Goal: Task Accomplishment & Management: Use online tool/utility

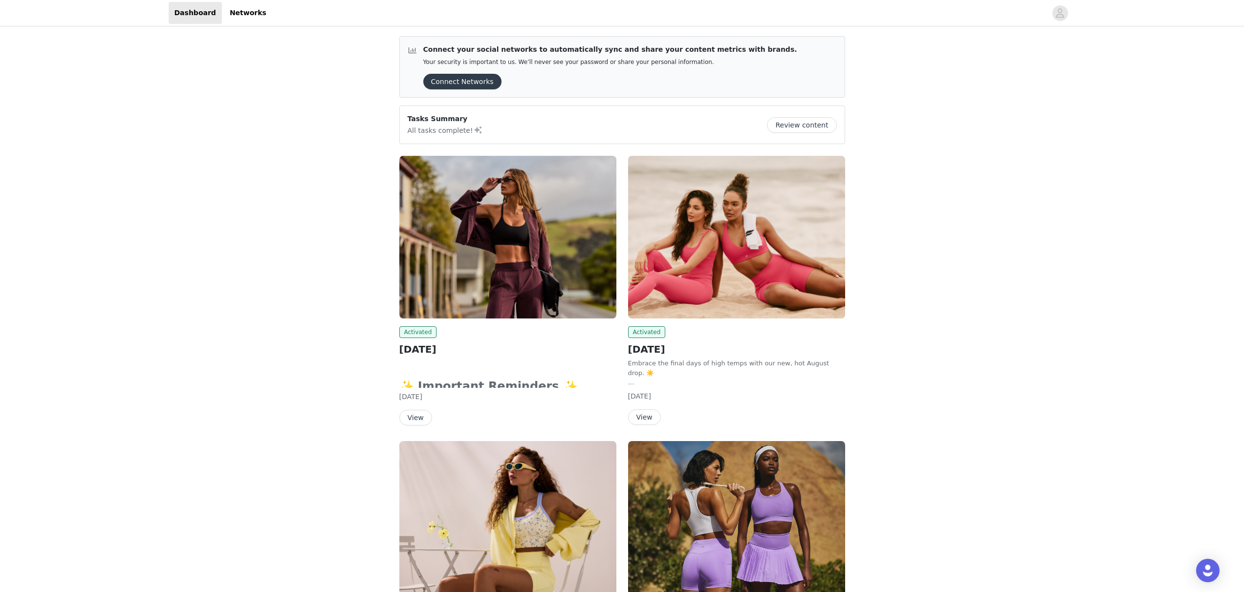
click at [638, 421] on button "View" at bounding box center [644, 418] width 33 height 16
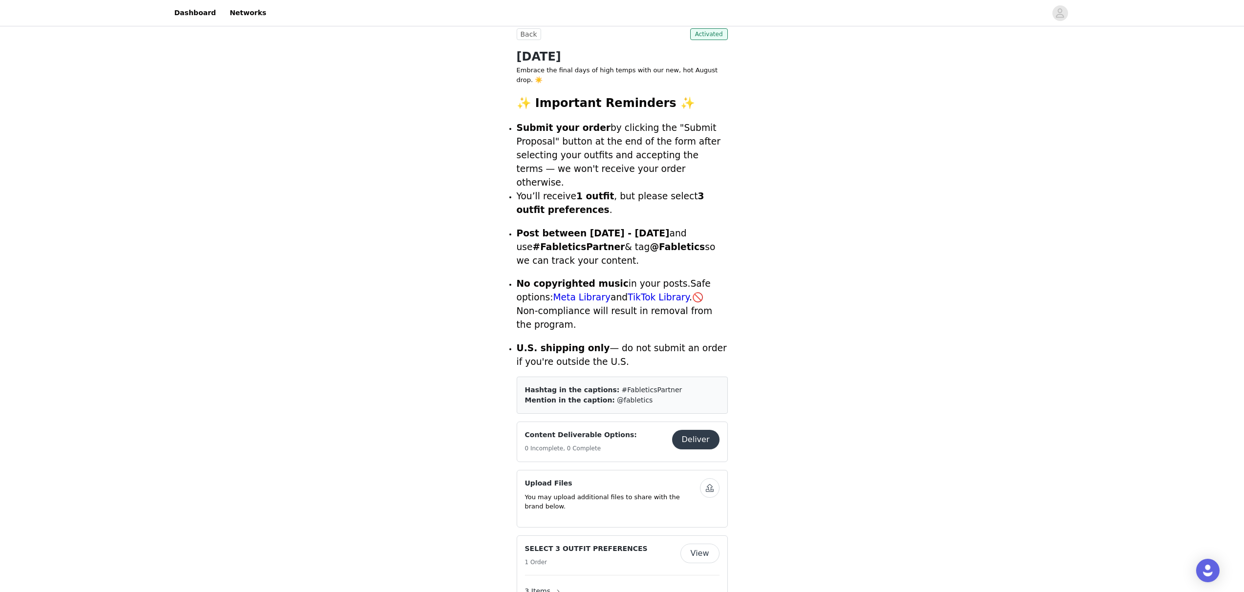
scroll to position [192, 0]
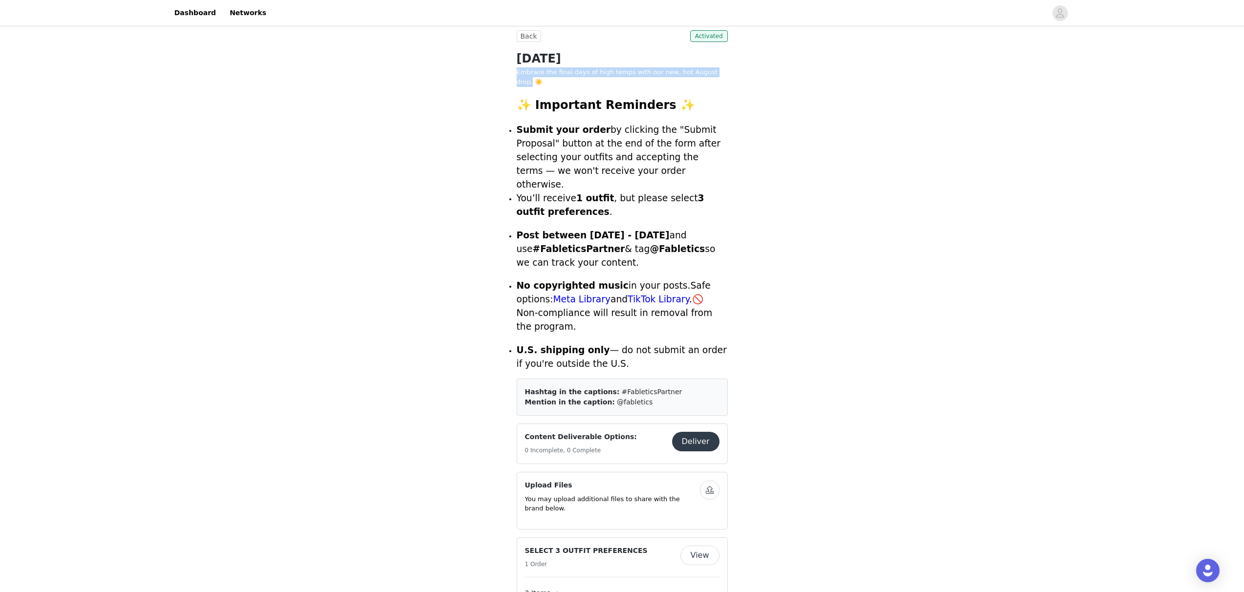
drag, startPoint x: 517, startPoint y: 72, endPoint x: 719, endPoint y: 75, distance: 201.9
click at [719, 75] on p "Embrace the final days of high temps with our new, hot August drop. ☀️" at bounding box center [622, 76] width 211 height 19
copy p "Embrace the final days of high temps with our new, hot August drop."
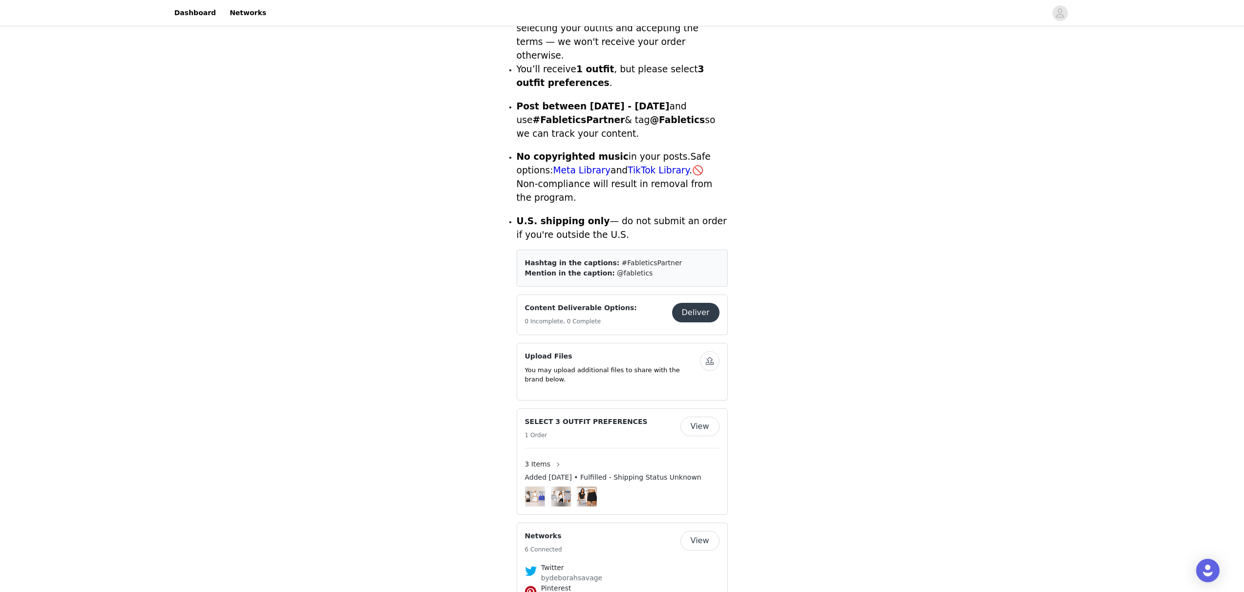
scroll to position [348, 0]
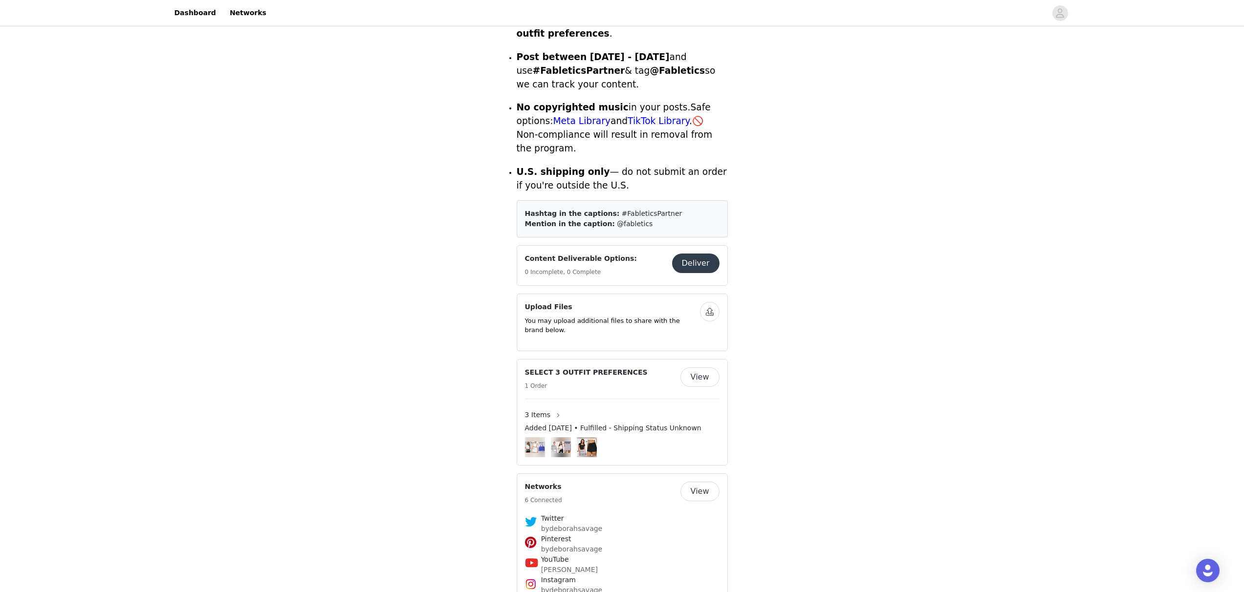
scroll to position [370, 0]
click at [687, 254] on button "Deliver" at bounding box center [695, 264] width 47 height 20
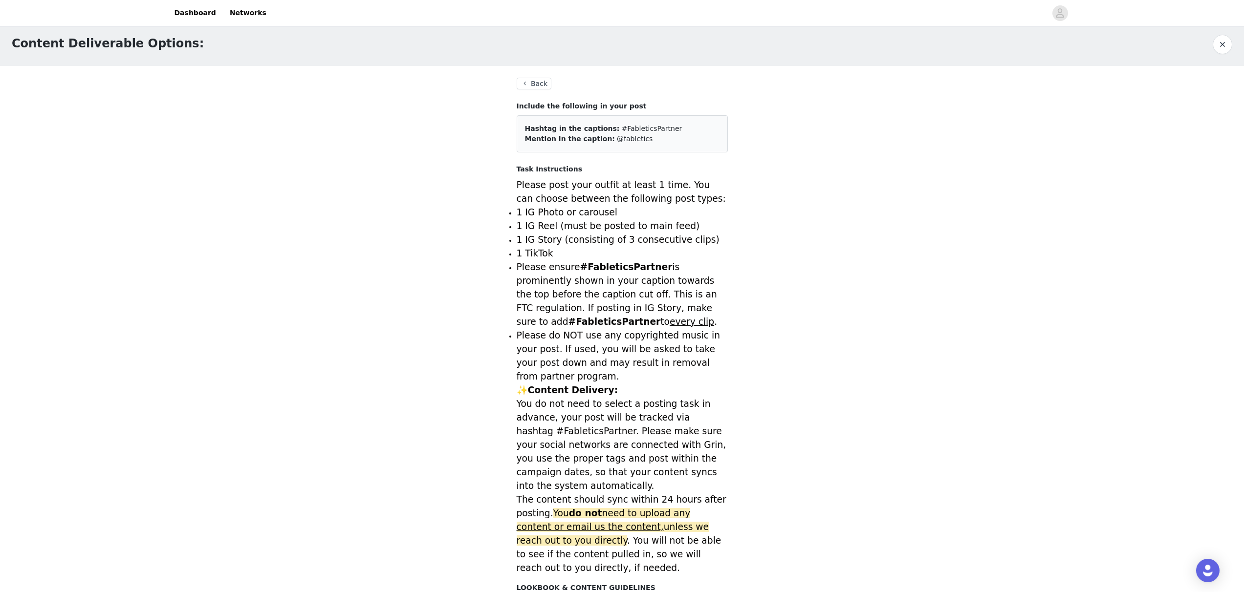
scroll to position [6, 0]
